Goal: Check status: Check status

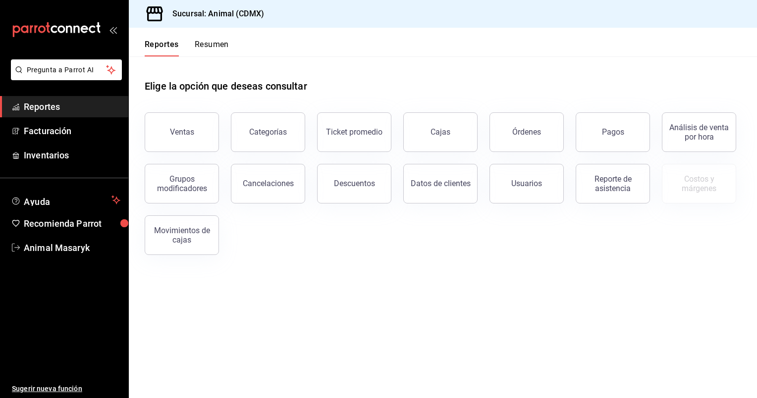
click at [54, 104] on span "Reportes" at bounding box center [72, 106] width 97 height 13
click at [178, 132] on div "Ventas" at bounding box center [182, 131] width 24 height 9
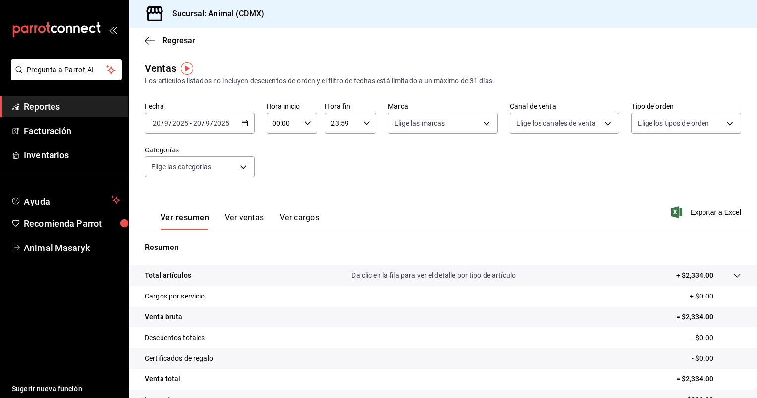
click at [243, 123] on icon "button" at bounding box center [244, 123] width 7 height 7
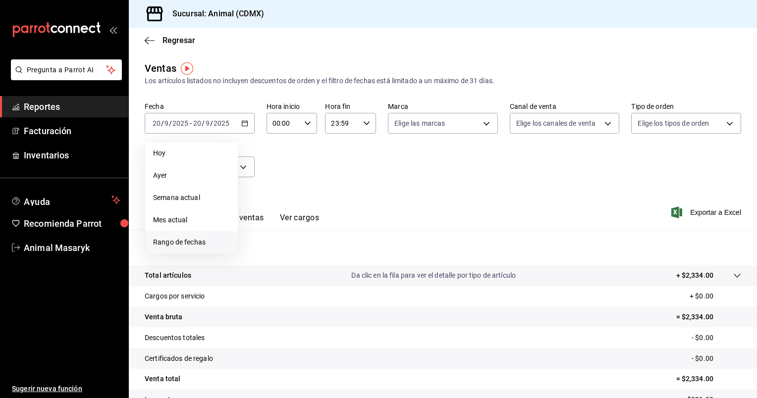
click at [183, 235] on li "Rango de fechas" at bounding box center [191, 242] width 93 height 22
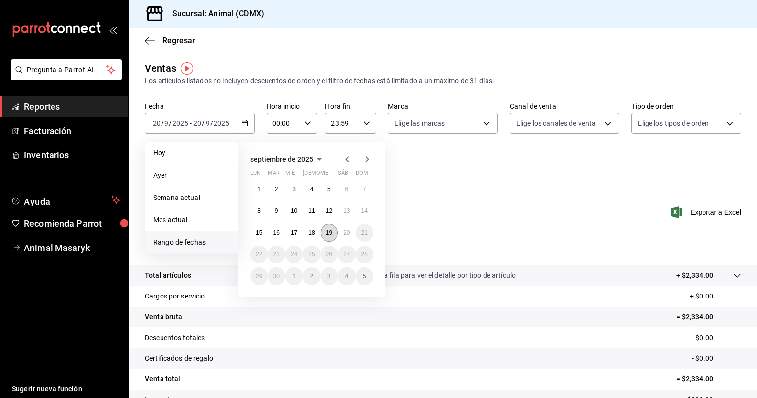
click at [325, 231] on button "19" at bounding box center [329, 233] width 17 height 18
click at [349, 232] on abbr "20" at bounding box center [346, 232] width 6 height 7
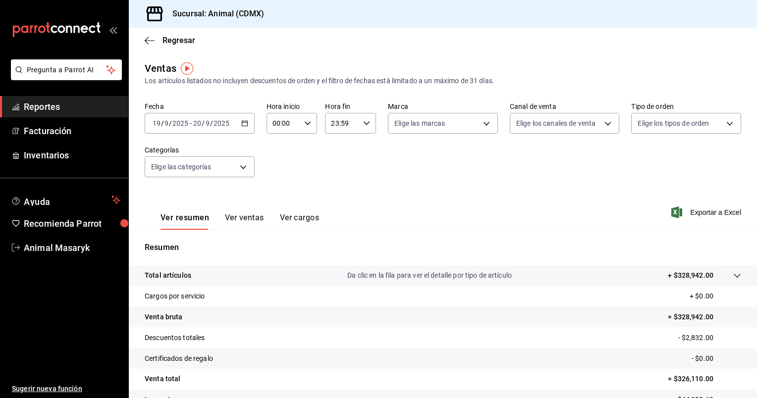
click at [304, 121] on icon "button" at bounding box center [307, 123] width 7 height 7
click at [273, 195] on button "05" at bounding box center [277, 189] width 21 height 20
type input "05:00"
click at [359, 121] on div at bounding box center [378, 199] width 757 height 398
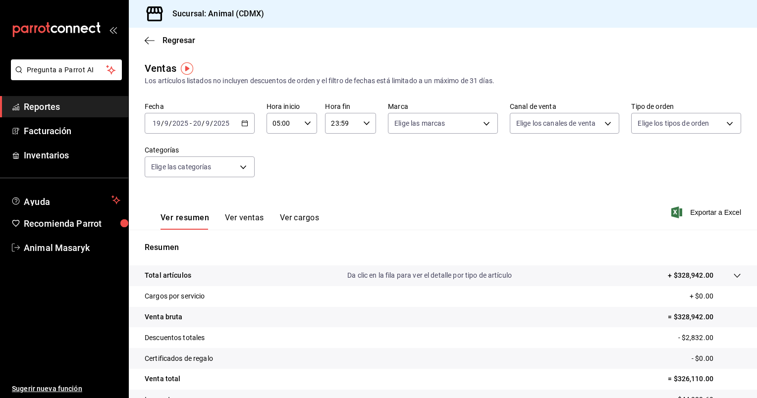
click at [359, 121] on div "23:59 Hora fin" at bounding box center [350, 123] width 51 height 21
click at [337, 151] on button "05" at bounding box center [335, 154] width 21 height 20
type input "05:59"
click at [694, 271] on div at bounding box center [378, 199] width 757 height 398
